Goal: Task Accomplishment & Management: Manage account settings

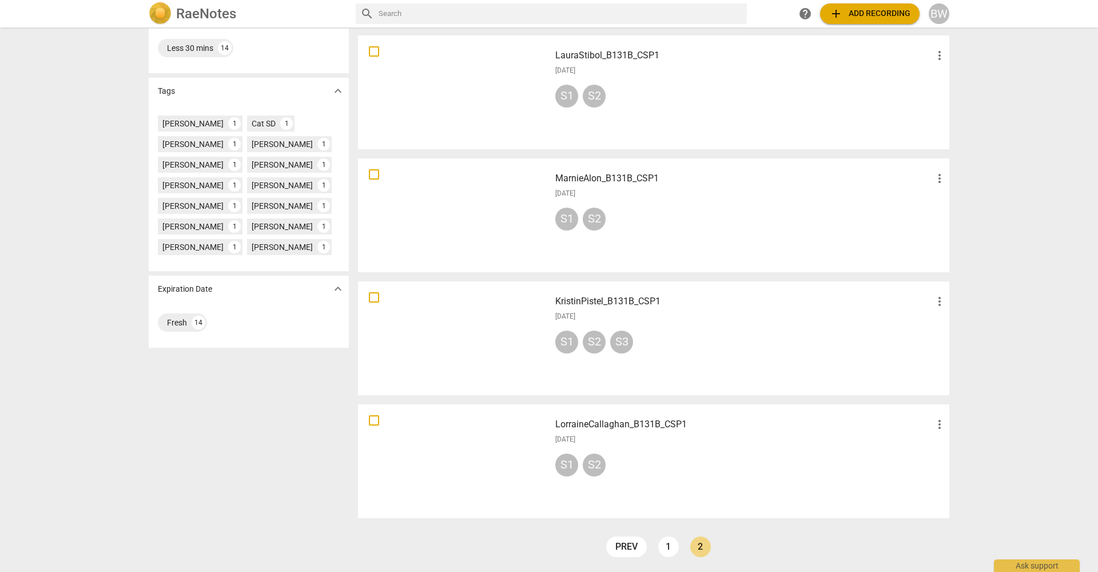
scroll to position [265, 0]
click at [666, 553] on link "1" at bounding box center [668, 547] width 21 height 21
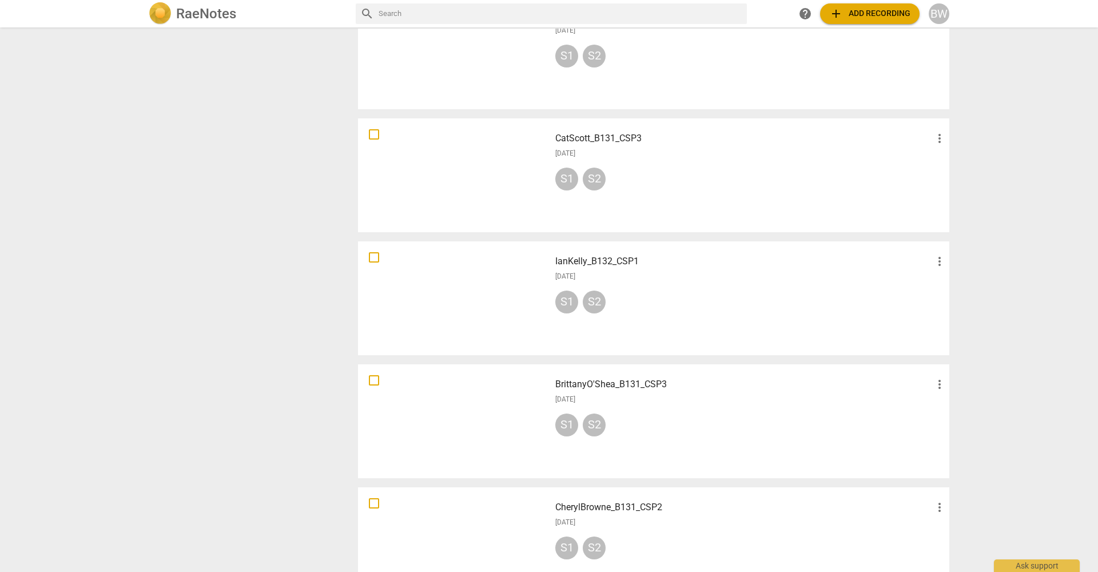
scroll to position [675, 0]
click at [938, 383] on span "more_vert" at bounding box center [940, 384] width 14 height 14
click at [948, 384] on li "Move" at bounding box center [952, 383] width 43 height 27
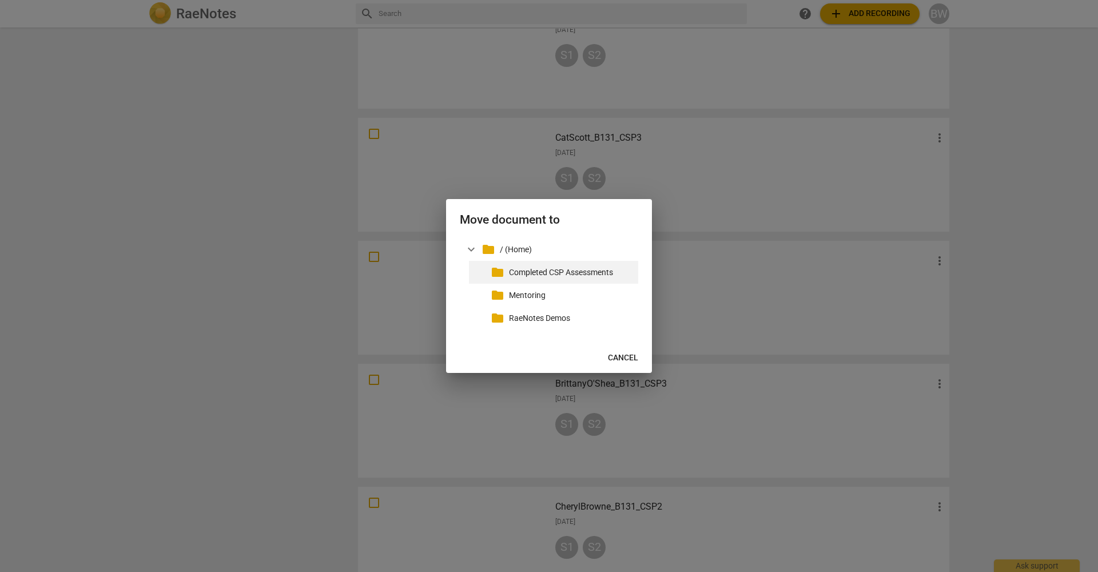
click at [602, 273] on p "Completed CSP Assessments" at bounding box center [571, 273] width 125 height 12
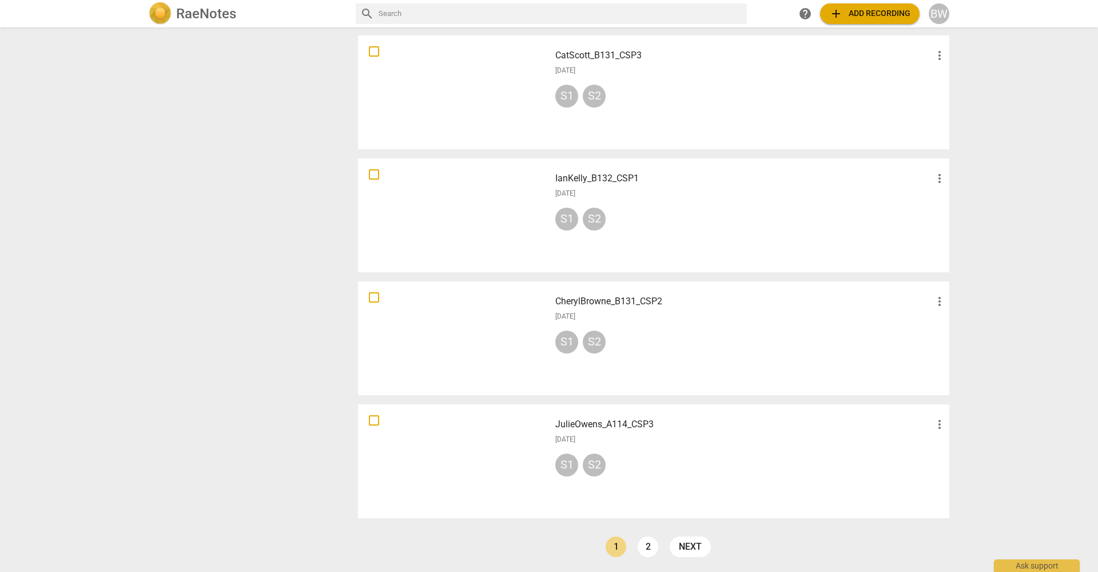
scroll to position [757, 0]
click at [938, 303] on span "more_vert" at bounding box center [940, 302] width 14 height 14
click at [947, 305] on li "Move" at bounding box center [952, 301] width 43 height 27
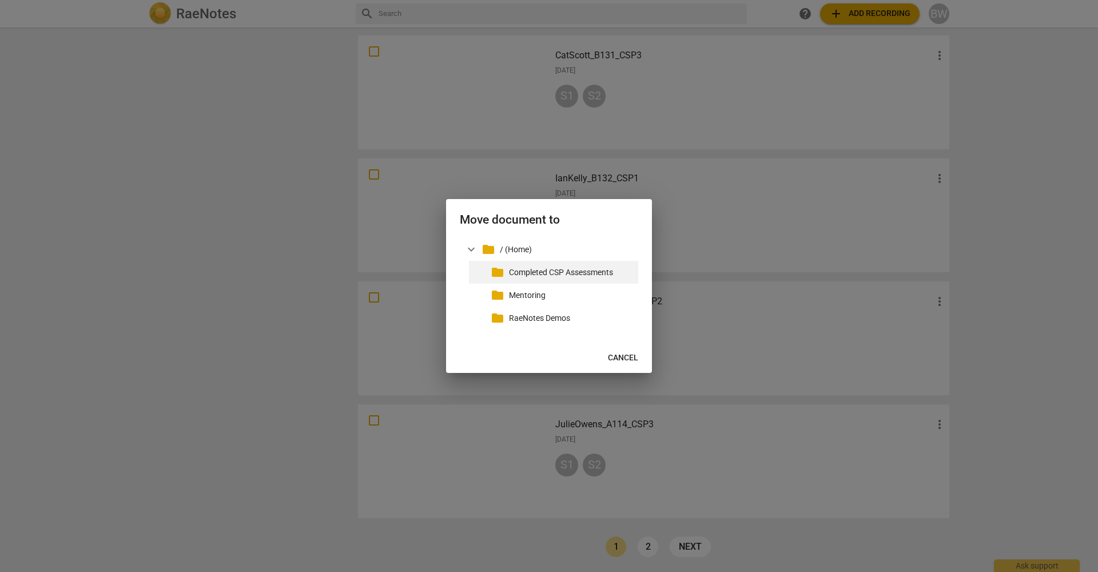
drag, startPoint x: 543, startPoint y: 273, endPoint x: 547, endPoint y: 281, distance: 9.2
click at [545, 275] on p "Completed CSP Assessments" at bounding box center [571, 273] width 125 height 12
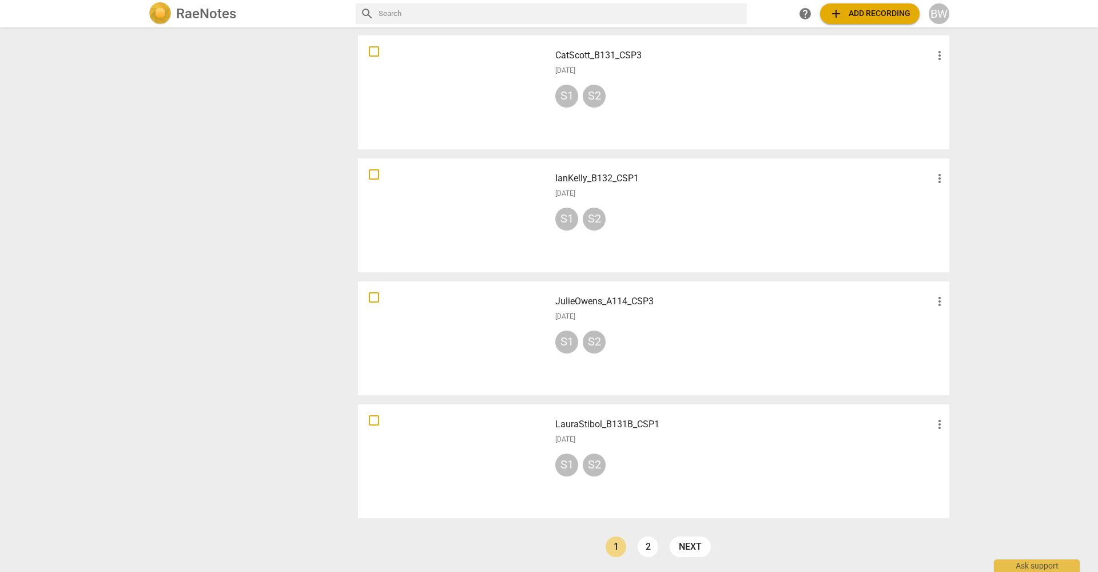
click at [938, 306] on span "more_vert" at bounding box center [940, 302] width 14 height 14
click at [948, 299] on li "Move" at bounding box center [952, 301] width 43 height 27
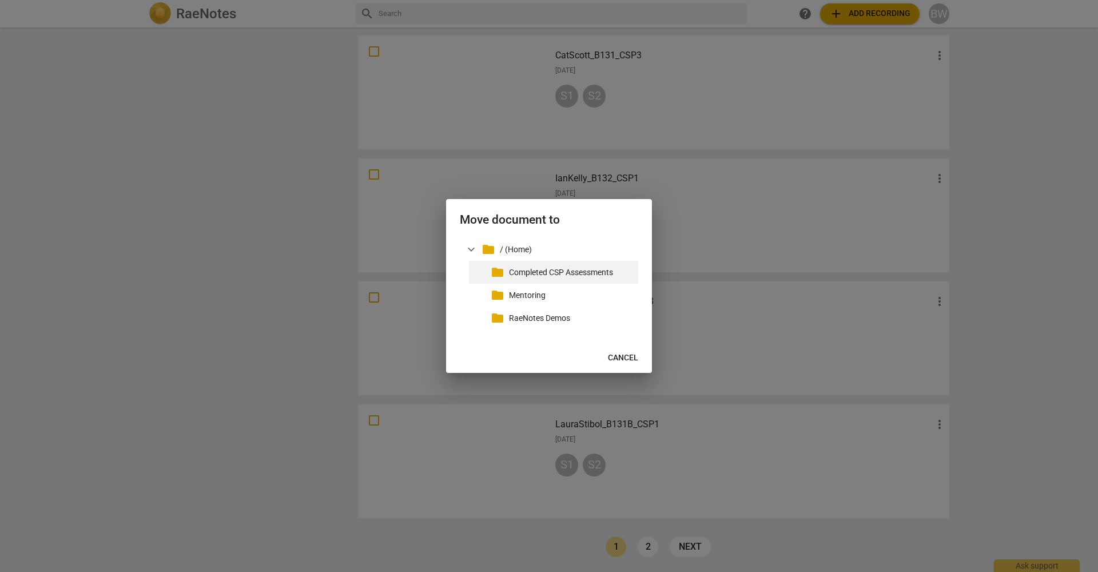
drag, startPoint x: 549, startPoint y: 274, endPoint x: 557, endPoint y: 280, distance: 9.4
click at [549, 275] on p "Completed CSP Assessments" at bounding box center [571, 273] width 125 height 12
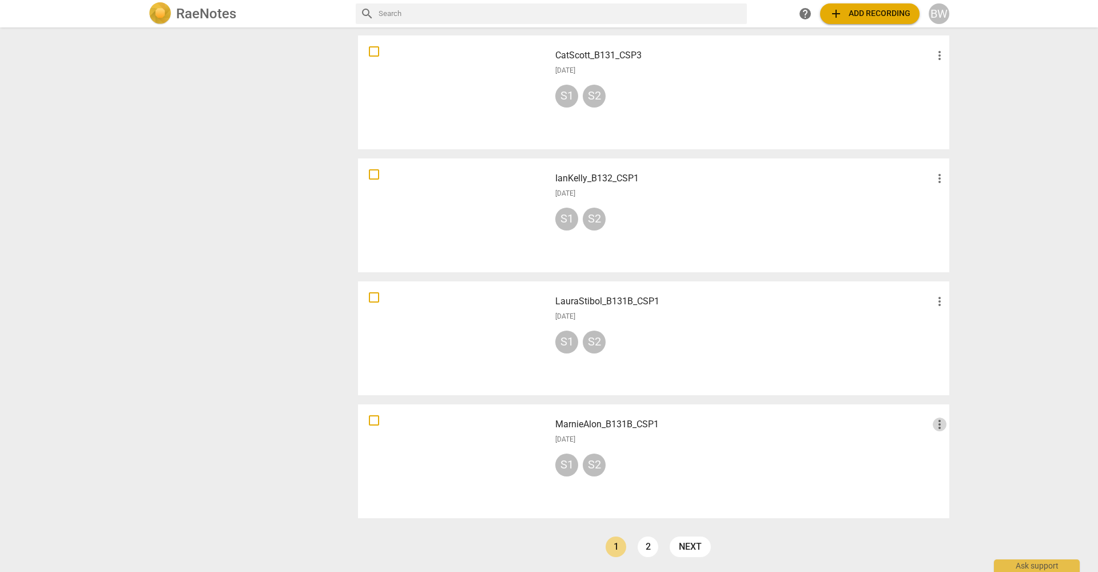
click at [939, 426] on span "more_vert" at bounding box center [940, 425] width 14 height 14
click at [948, 428] on li "Move" at bounding box center [952, 424] width 43 height 27
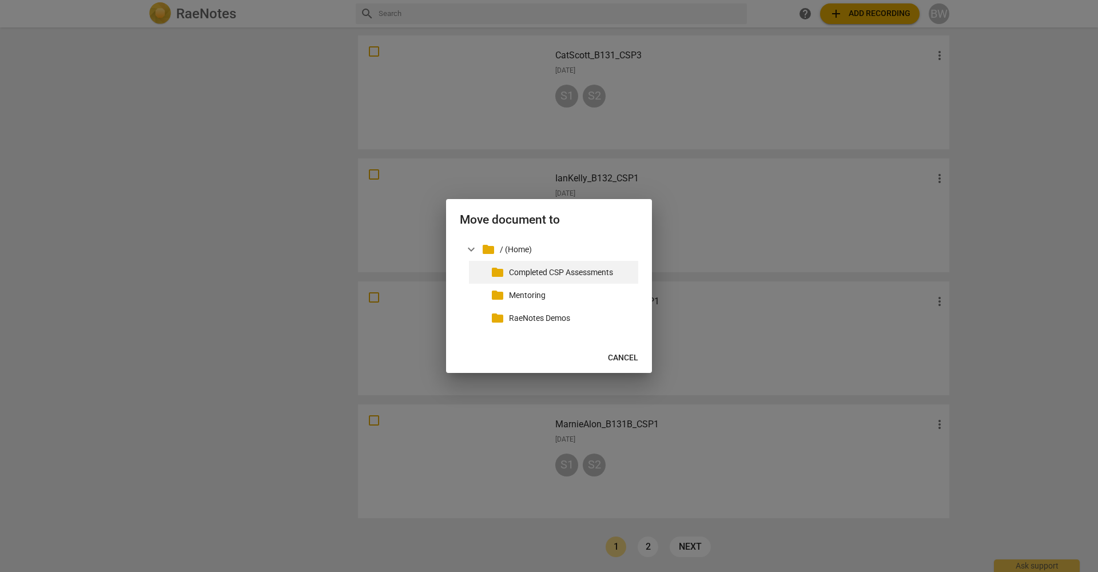
click at [568, 279] on div "folder Completed CSP Assessments" at bounding box center [553, 272] width 169 height 23
click at [526, 269] on p "Completed CSP Assessments" at bounding box center [571, 273] width 125 height 12
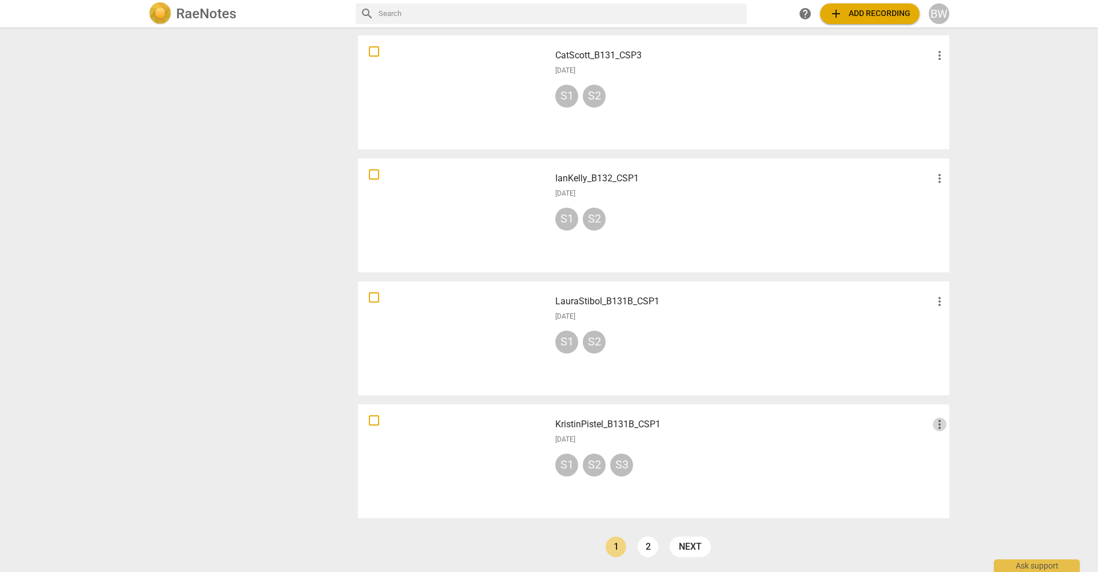
click at [937, 424] on span "more_vert" at bounding box center [940, 425] width 14 height 14
click at [947, 425] on li "Move" at bounding box center [952, 424] width 43 height 27
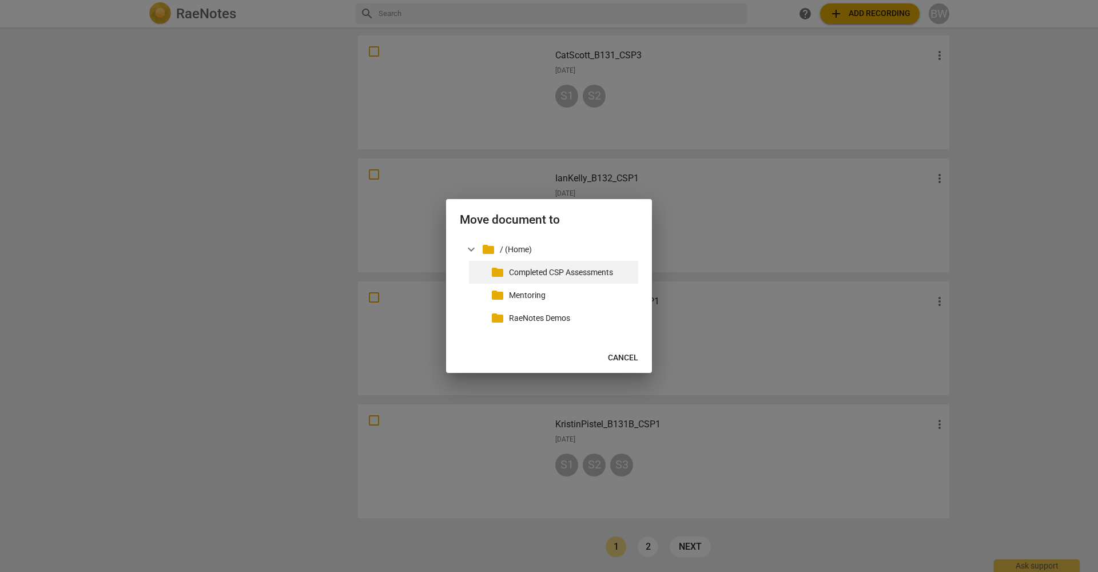
click at [595, 271] on p "Completed CSP Assessments" at bounding box center [571, 273] width 125 height 12
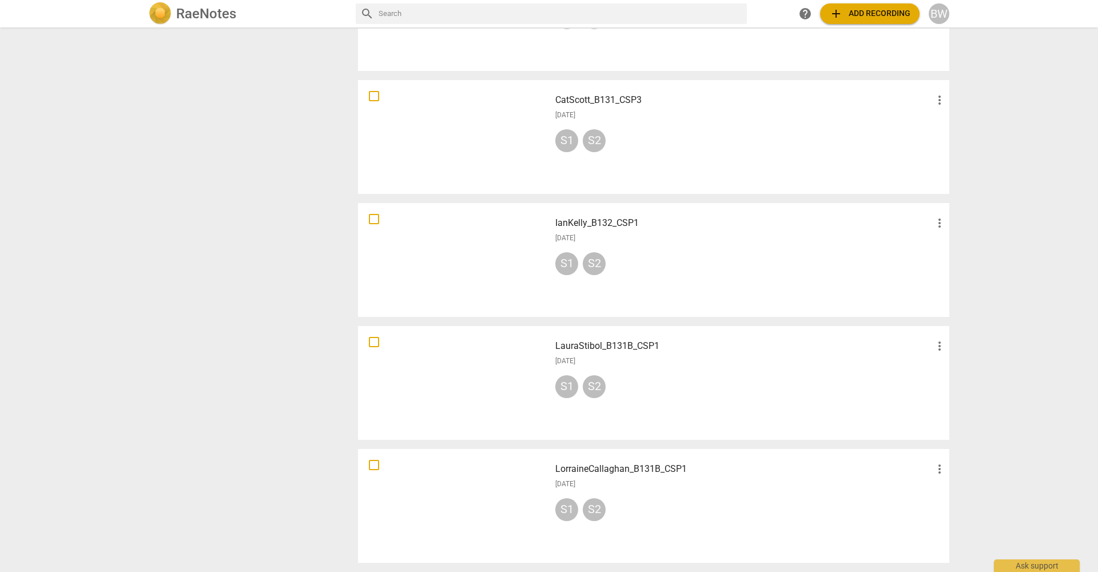
scroll to position [0, 0]
click at [940, 469] on span "more_vert" at bounding box center [940, 469] width 14 height 14
click at [945, 467] on li "Move" at bounding box center [952, 468] width 43 height 27
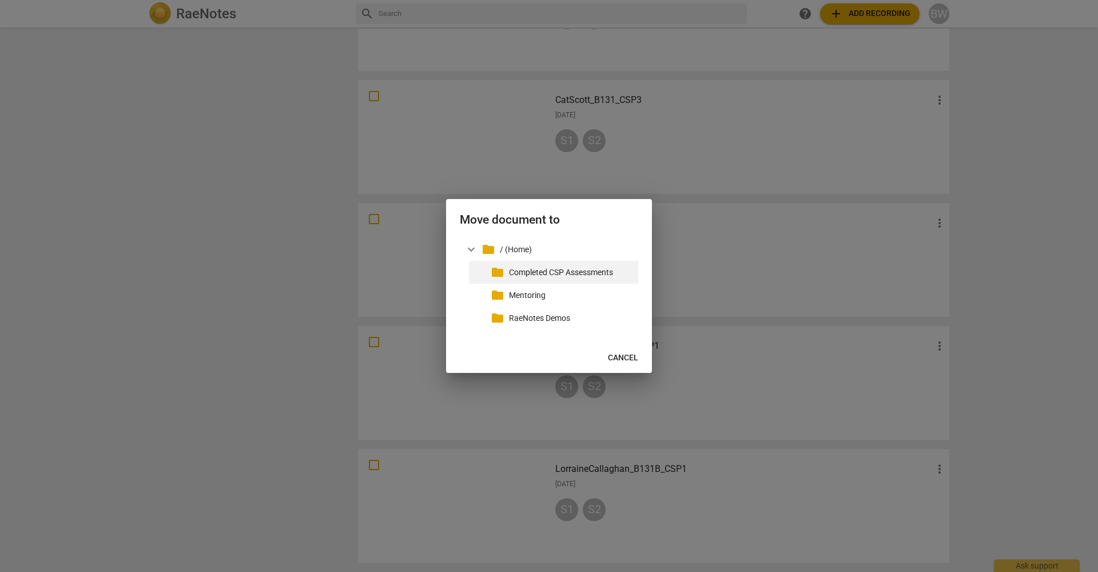
click at [559, 273] on p "Completed CSP Assessments" at bounding box center [571, 273] width 125 height 12
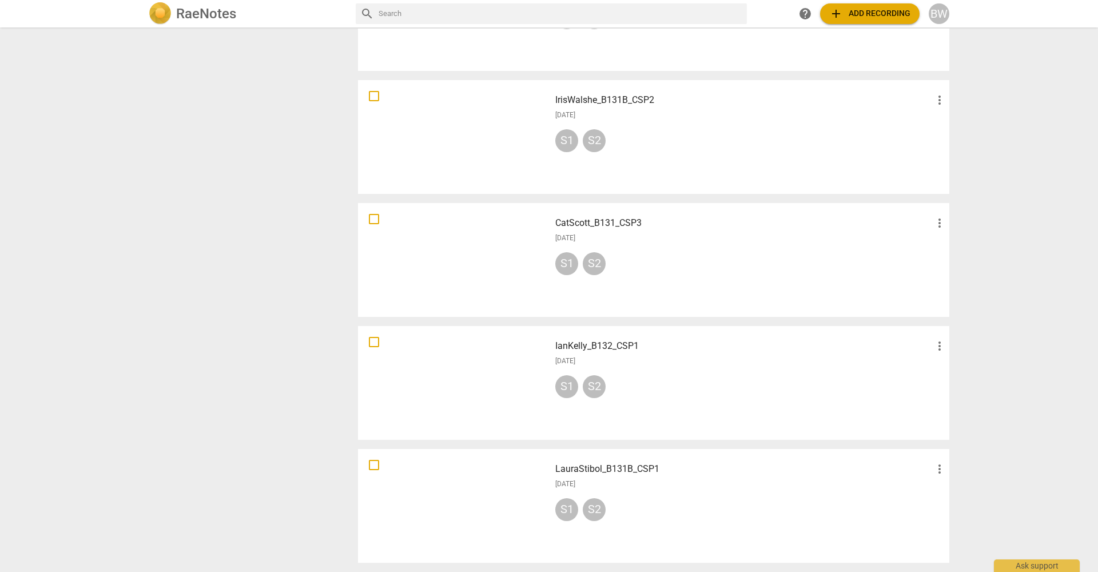
scroll to position [590, 0]
click at [938, 469] on span "more_vert" at bounding box center [940, 469] width 14 height 14
click at [955, 471] on li "Move" at bounding box center [952, 468] width 43 height 27
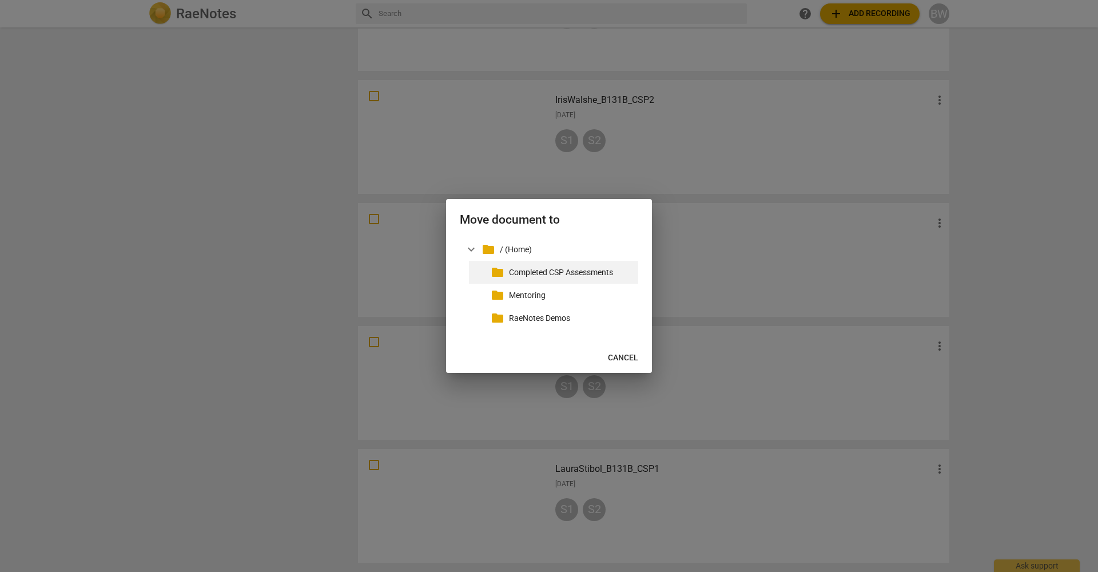
click at [594, 271] on p "Completed CSP Assessments" at bounding box center [571, 273] width 125 height 12
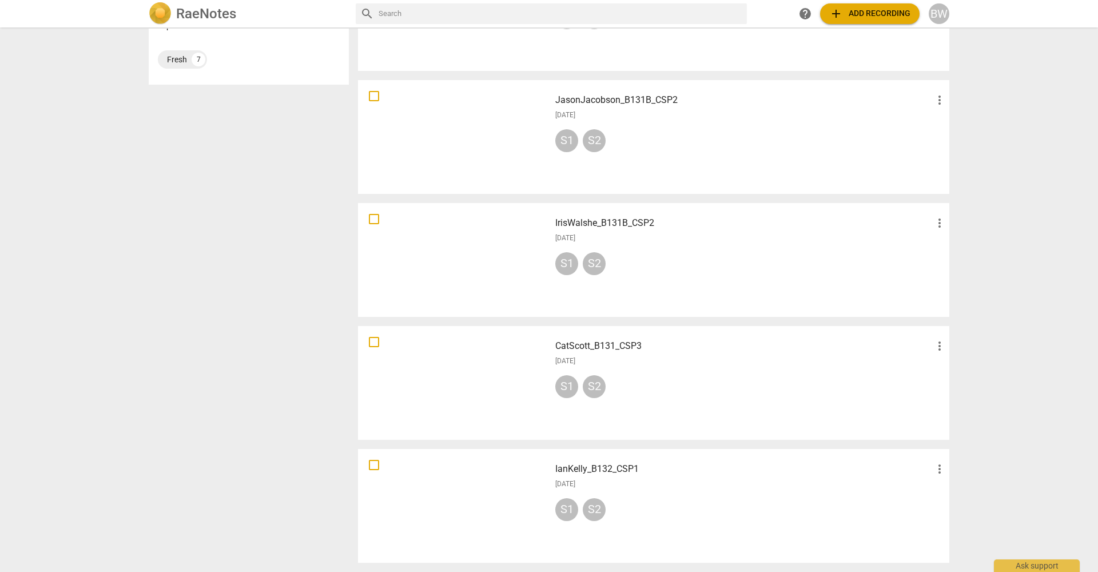
scroll to position [467, 0]
